Goal: Task Accomplishment & Management: Complete application form

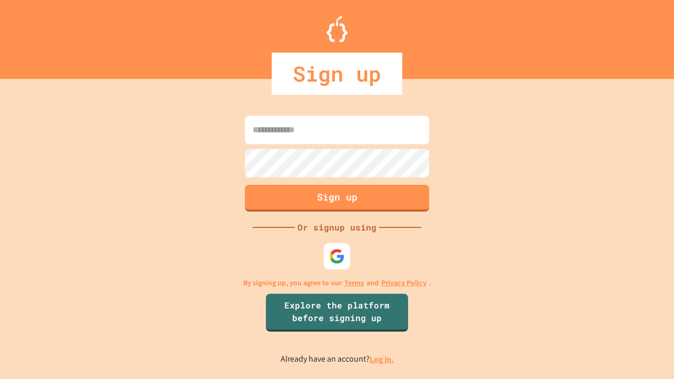
click at [383, 359] on link "Log in." at bounding box center [382, 359] width 24 height 11
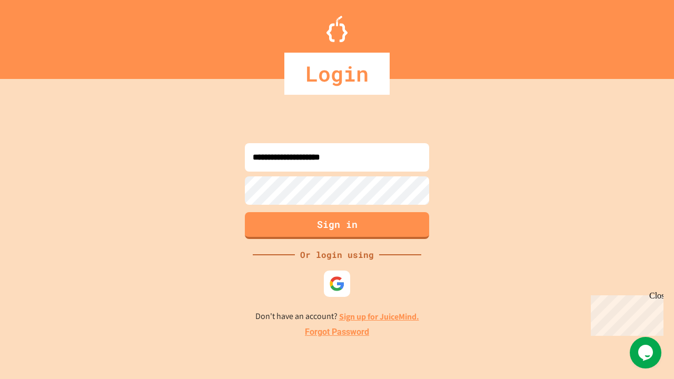
type input "**********"
